Goal: Find specific page/section: Find specific page/section

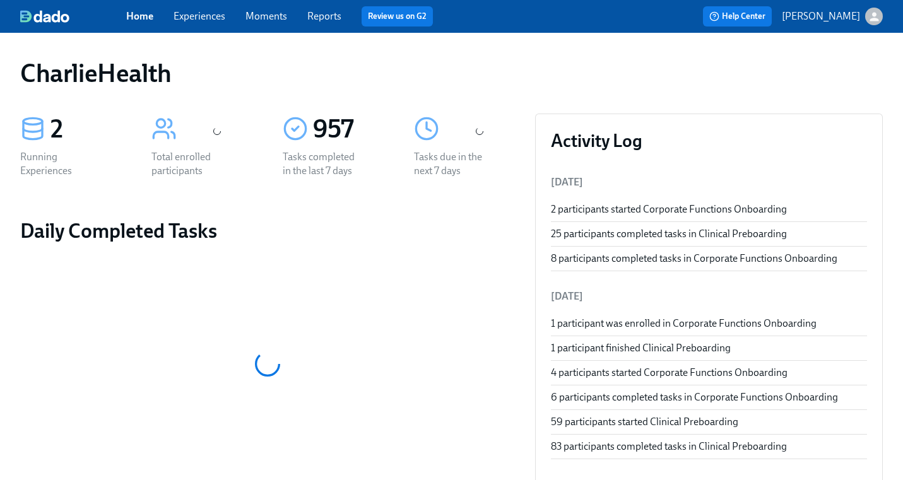
click at [197, 18] on link "Experiences" at bounding box center [200, 16] width 52 height 12
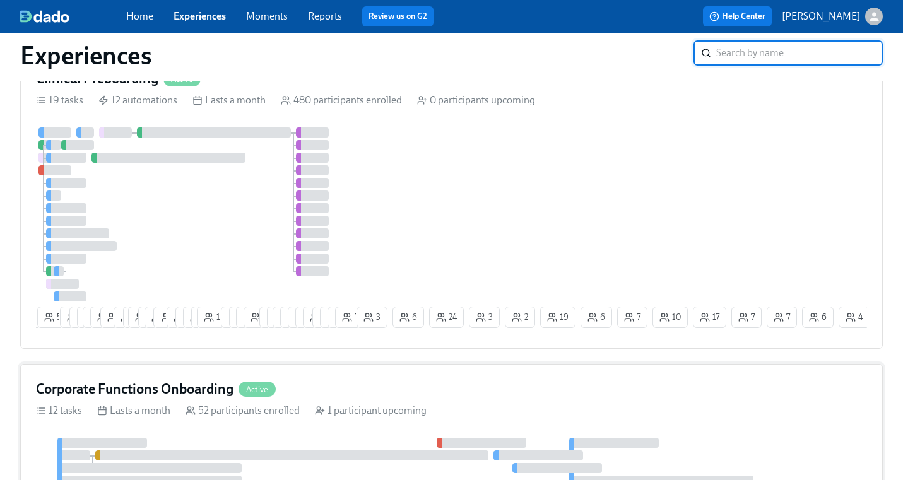
scroll to position [28, 0]
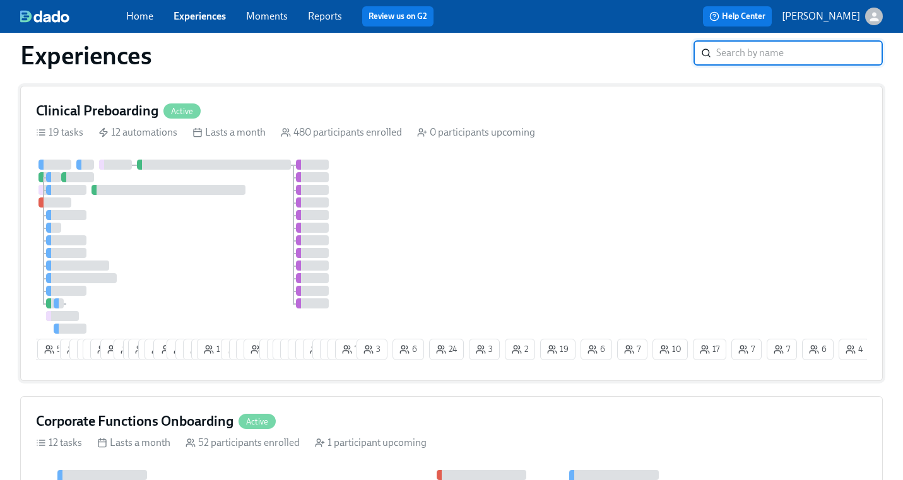
click at [176, 172] on div at bounding box center [195, 247] width 318 height 174
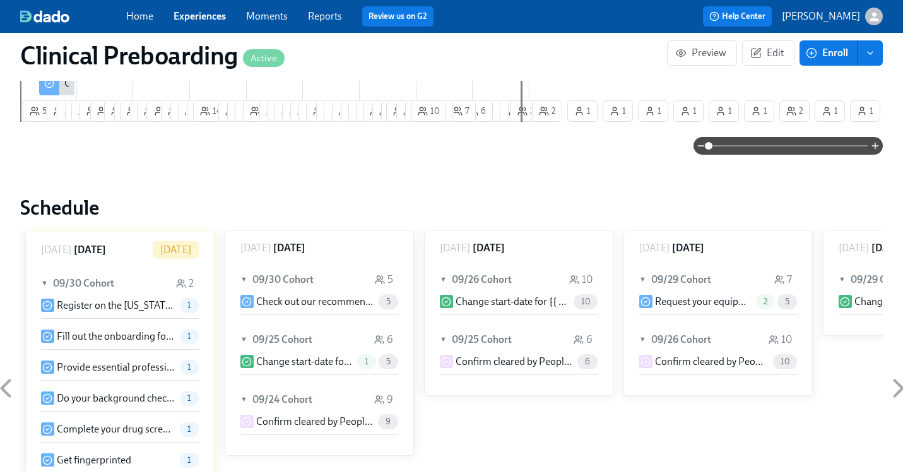
scroll to position [1094, 0]
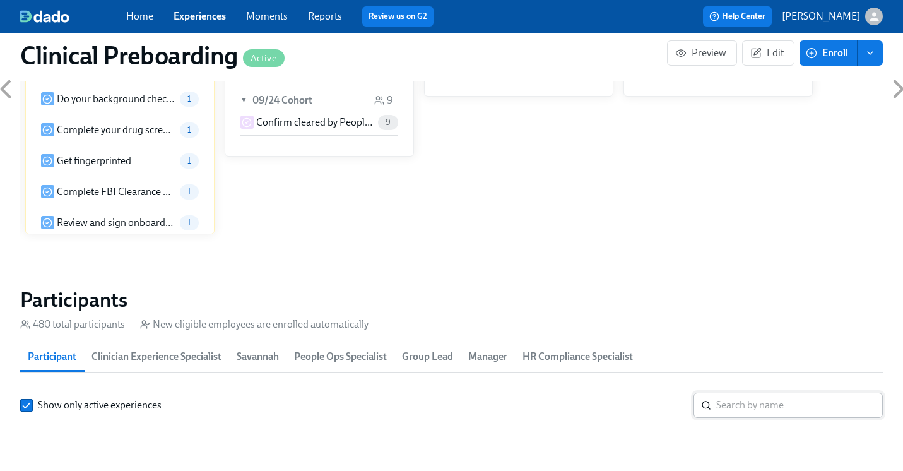
click at [738, 405] on input "search" at bounding box center [799, 405] width 167 height 25
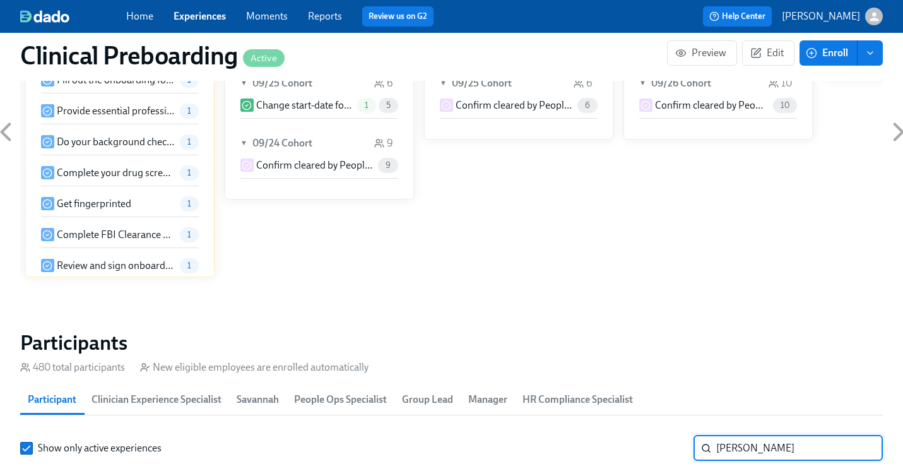
scroll to position [1137, 0]
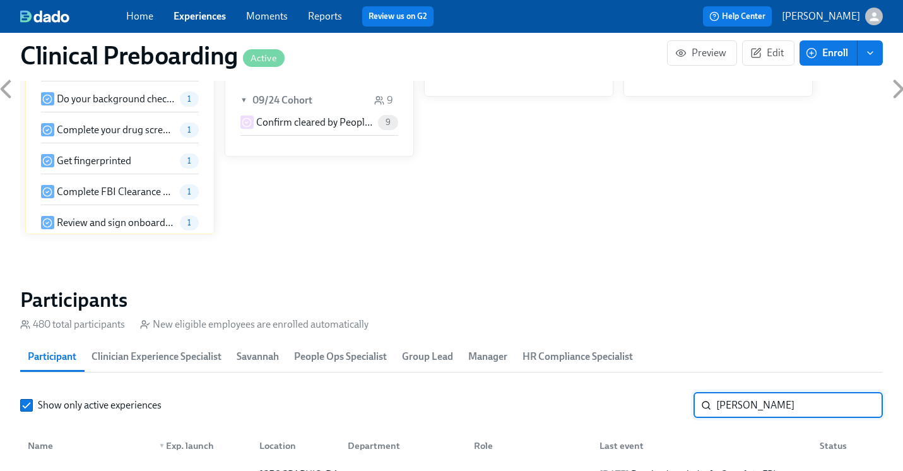
type input "[PERSON_NAME]"
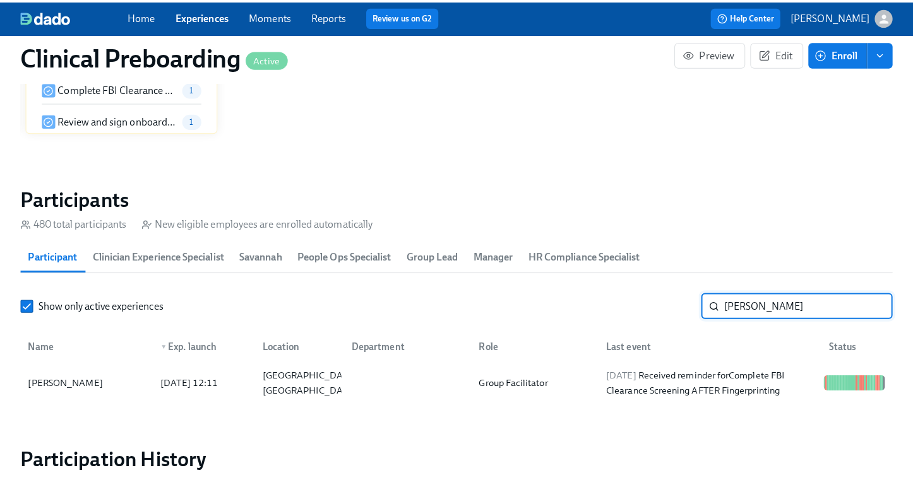
scroll to position [1271, 0]
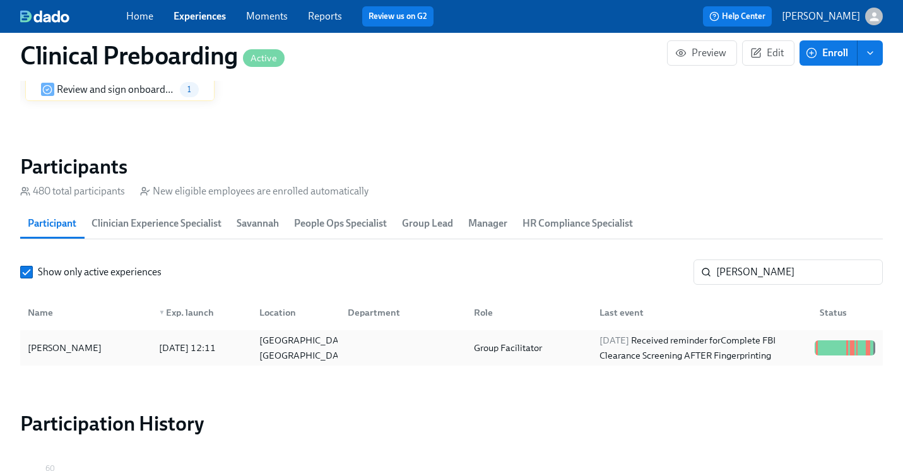
click at [834, 364] on div "[PERSON_NAME] [DATE] 12:11 Lafayette, IN Group Facilitator [DATE] Received remi…" at bounding box center [451, 347] width 863 height 35
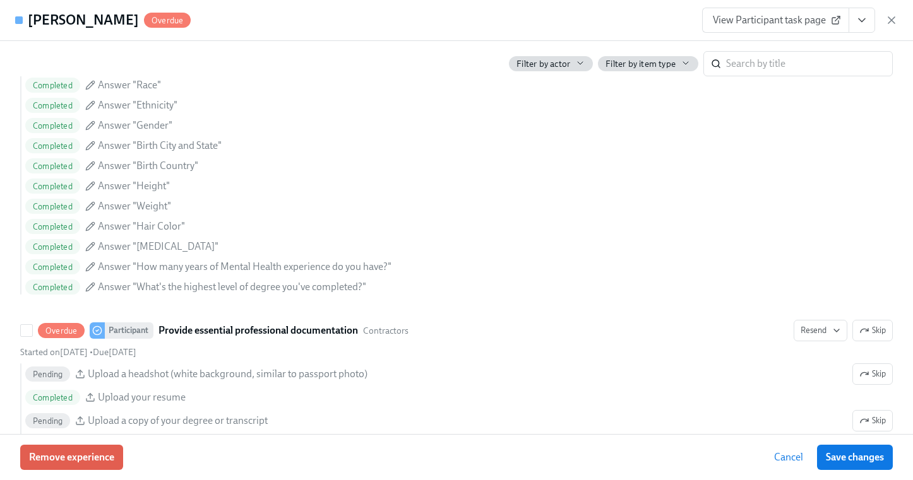
scroll to position [1322, 0]
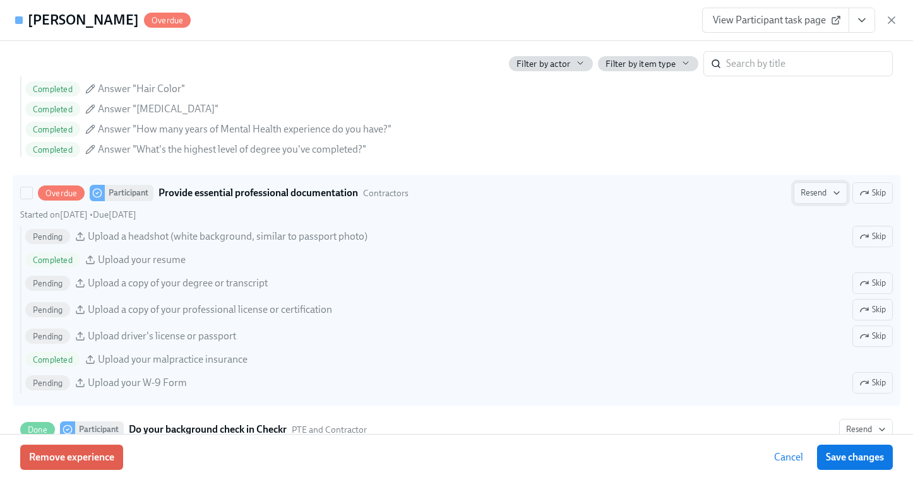
click at [828, 187] on span "Resend" at bounding box center [820, 193] width 40 height 13
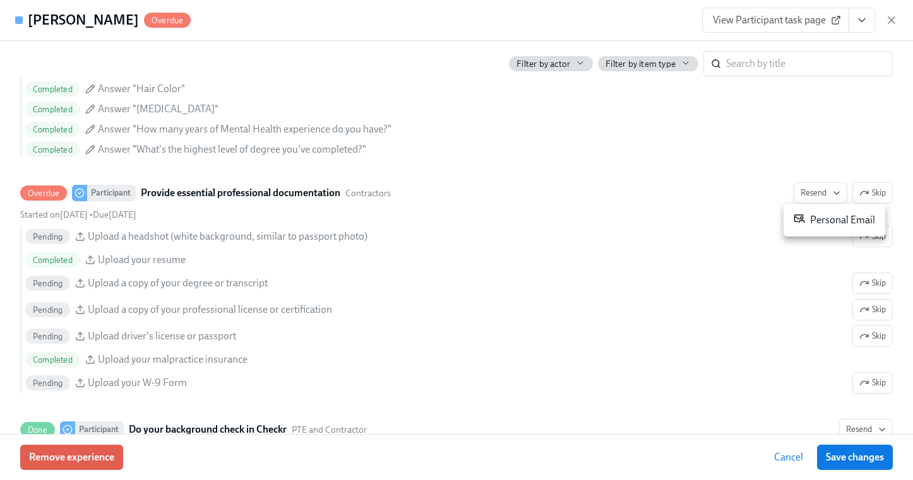
click at [810, 216] on div "Personal Email" at bounding box center [833, 220] width 81 height 15
click at [862, 18] on div at bounding box center [456, 240] width 913 height 480
click at [862, 18] on icon "View task page" at bounding box center [861, 20] width 13 height 13
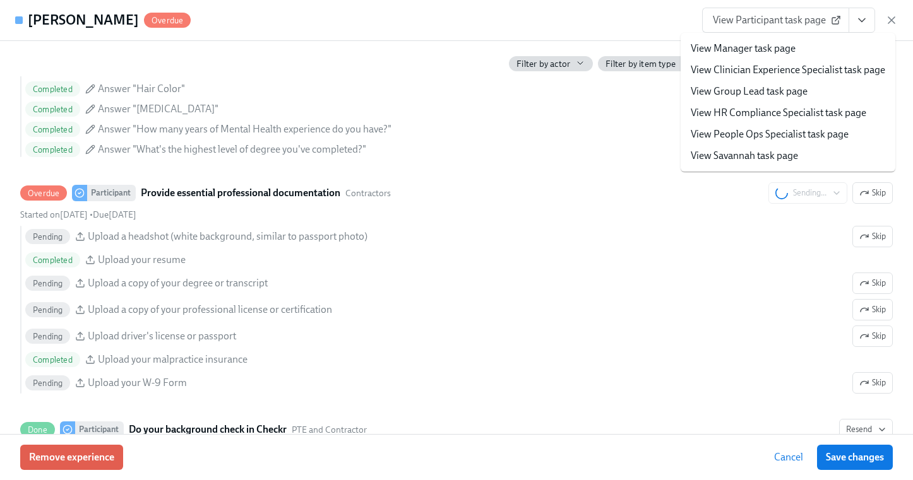
click at [757, 26] on span "View Participant task page" at bounding box center [776, 20] width 126 height 13
